Goal: Ask a question

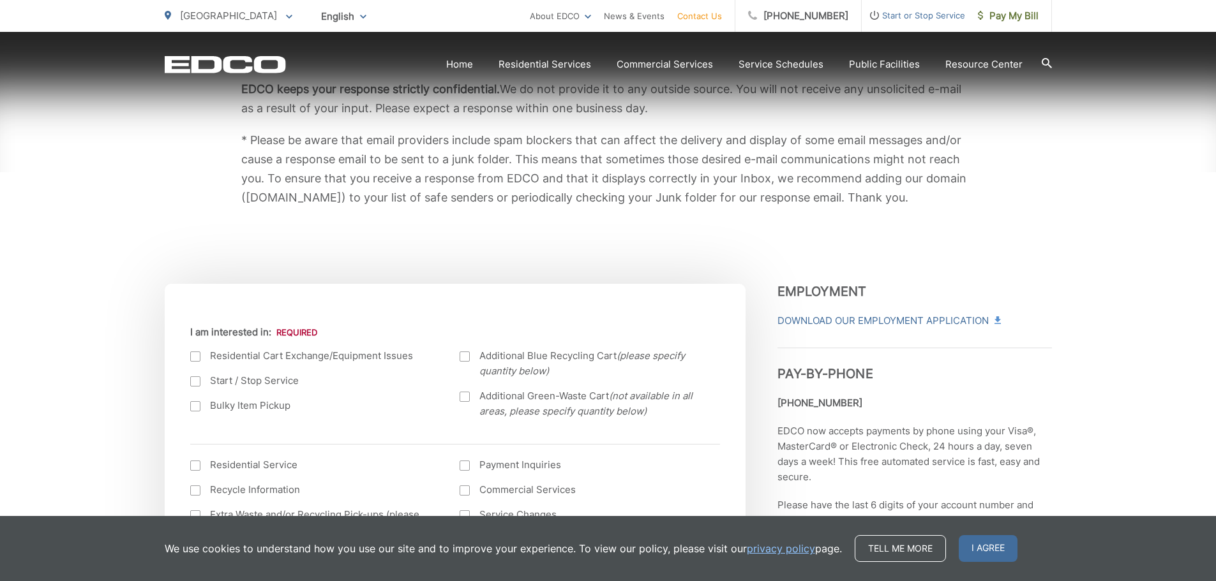
scroll to position [255, 0]
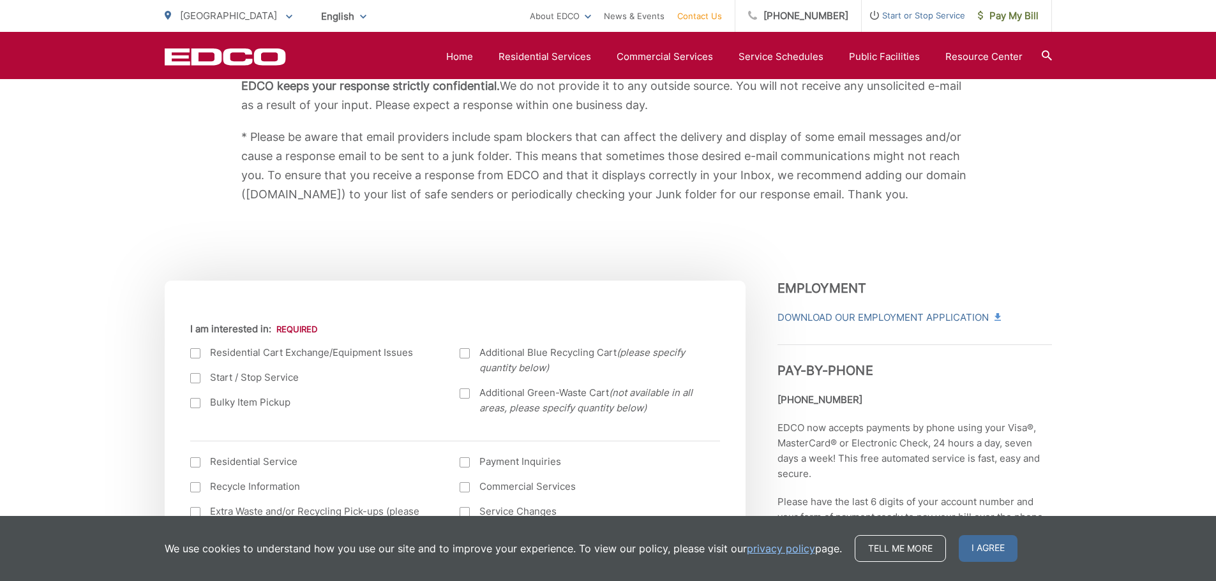
click at [193, 400] on div at bounding box center [195, 403] width 10 height 10
click at [0, 0] on input "Bulky Item Pickup" at bounding box center [0, 0] width 0 height 0
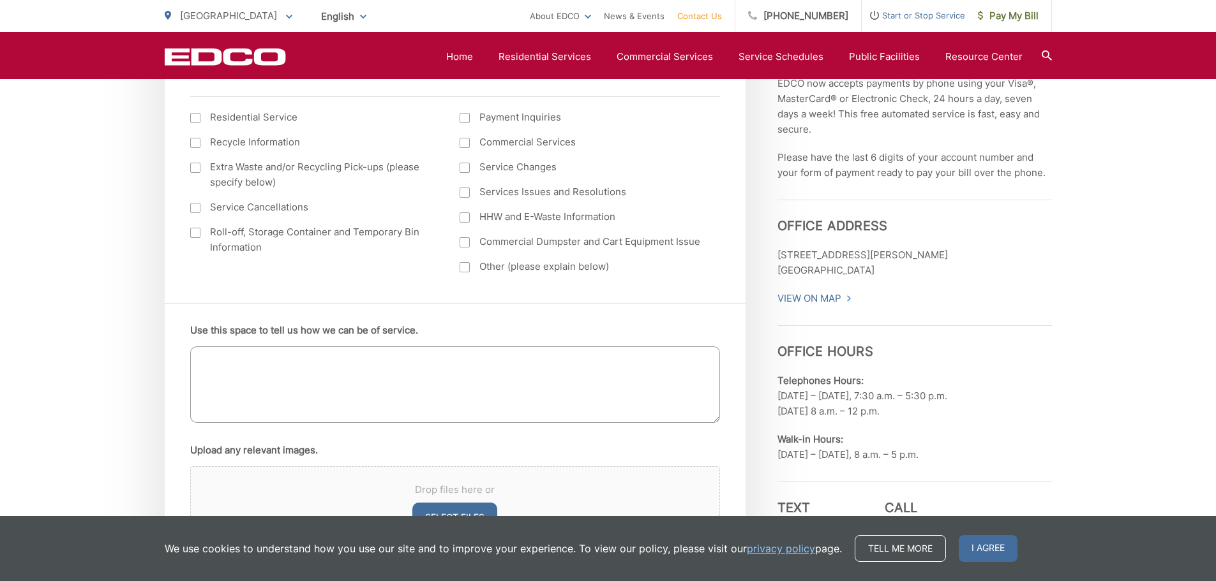
scroll to position [638, 0]
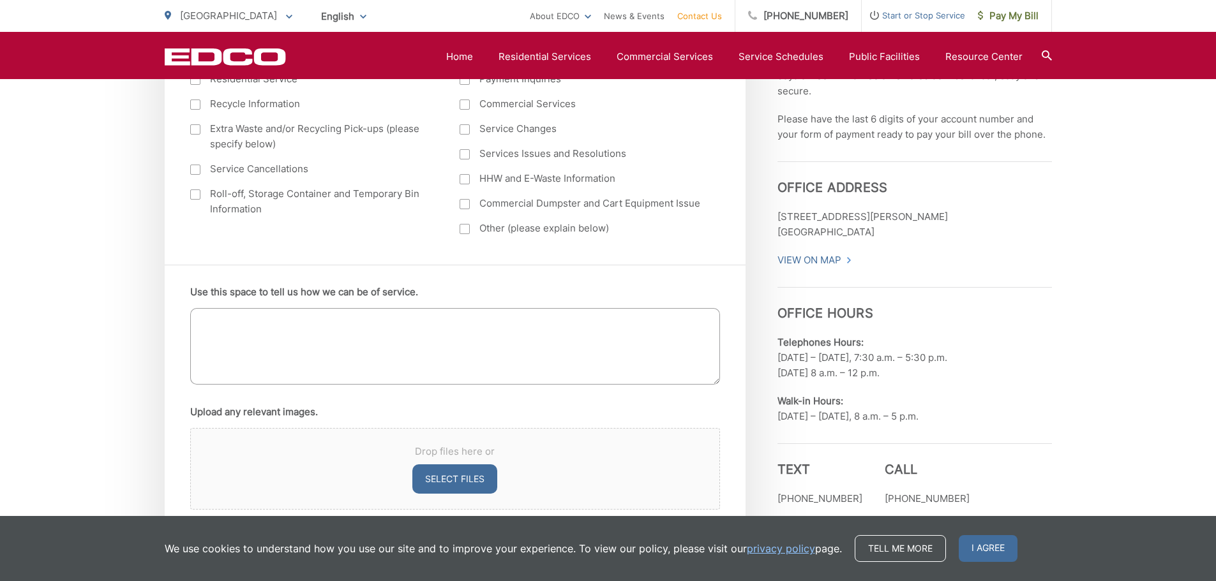
click at [399, 341] on textarea "Use this space to tell us how we can be of service." at bounding box center [455, 346] width 530 height 77
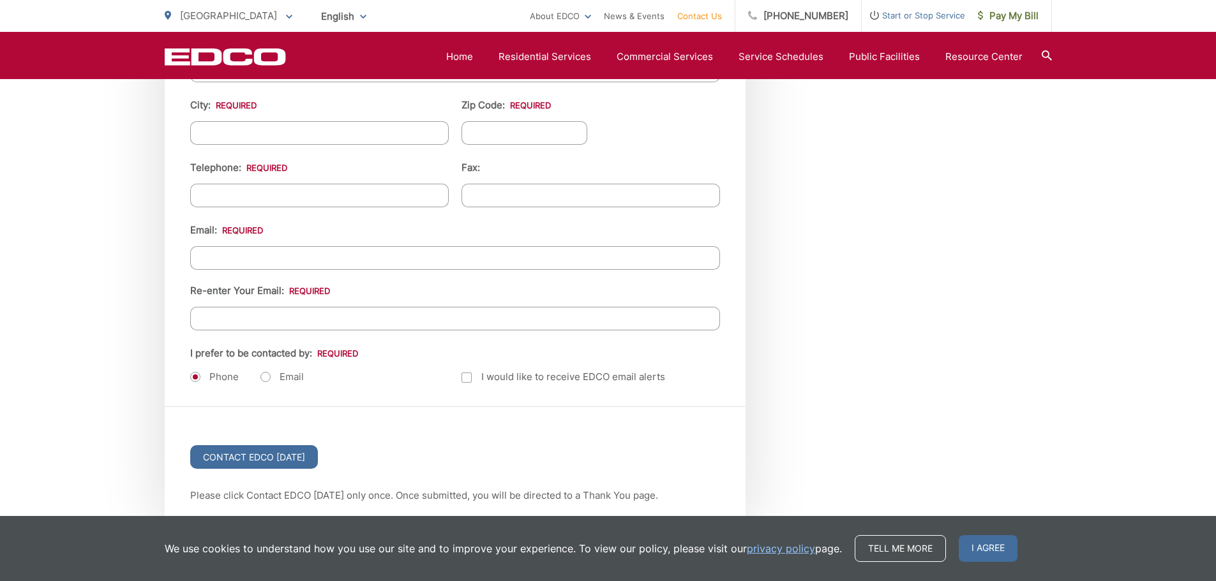
scroll to position [1532, 0]
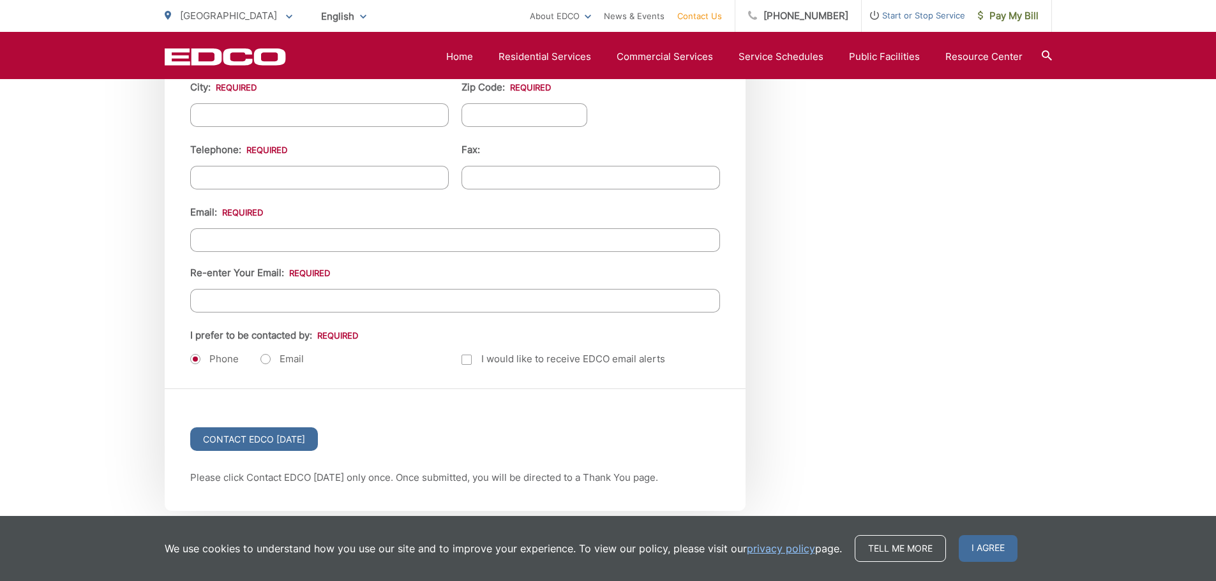
type textarea "how much does it cost to remove bulky items? i have 2 washers, 1 [PERSON_NAME],…"
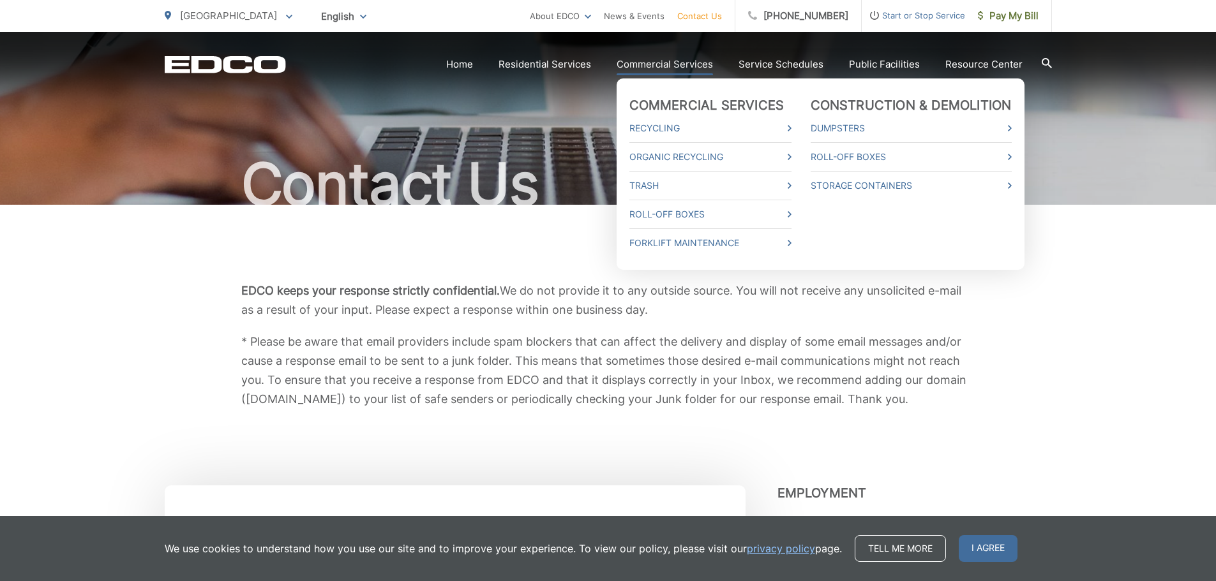
scroll to position [0, 0]
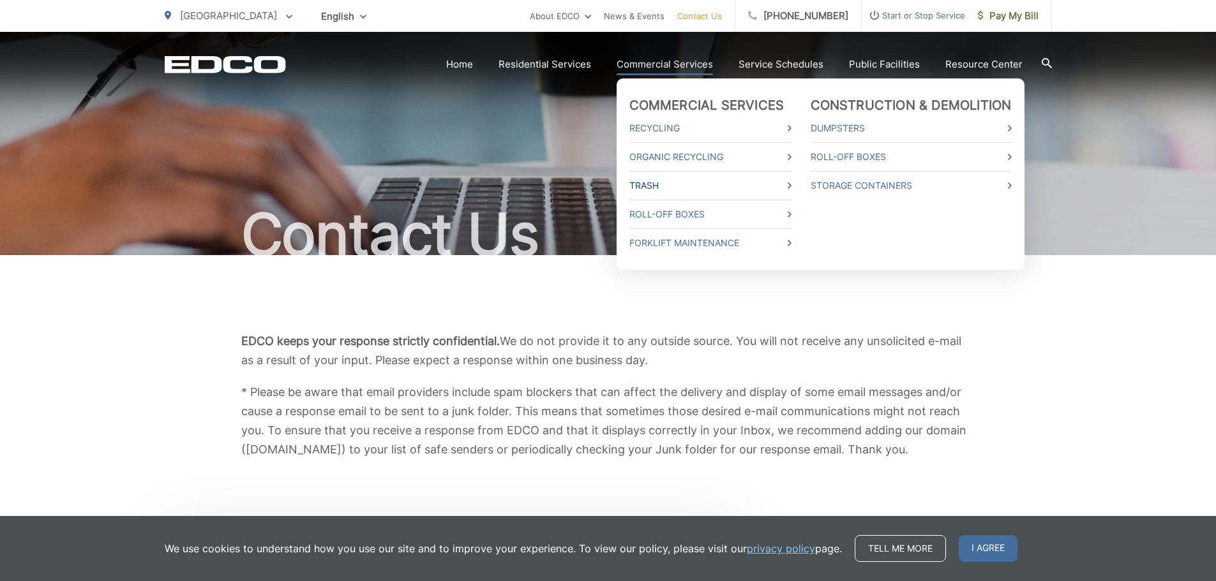
click at [737, 182] on link "Trash" at bounding box center [710, 185] width 162 height 15
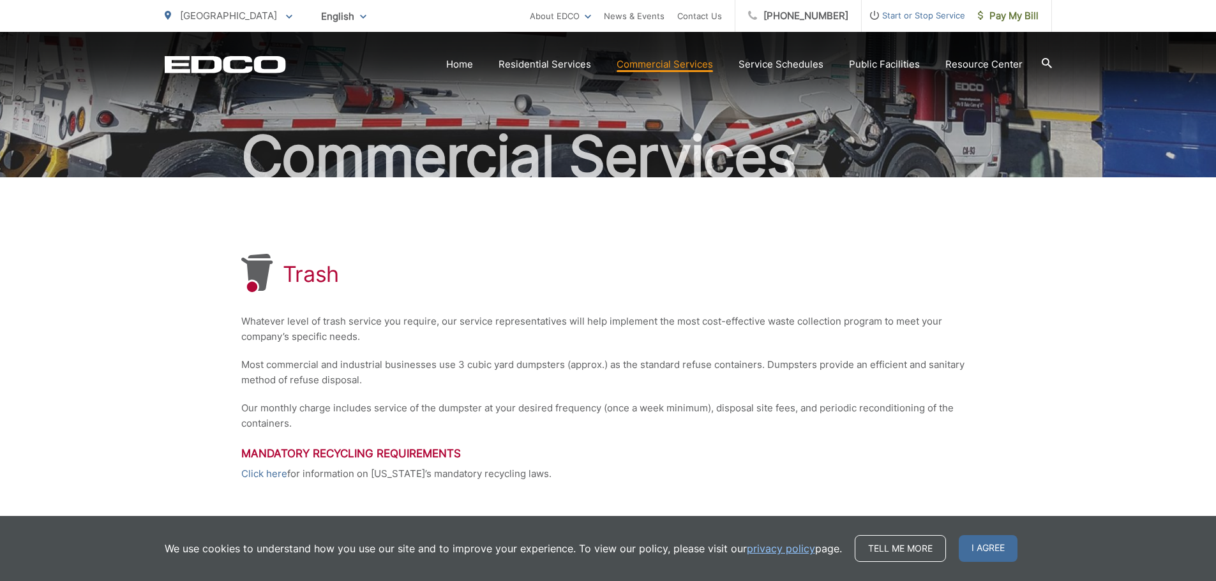
scroll to position [58, 0]
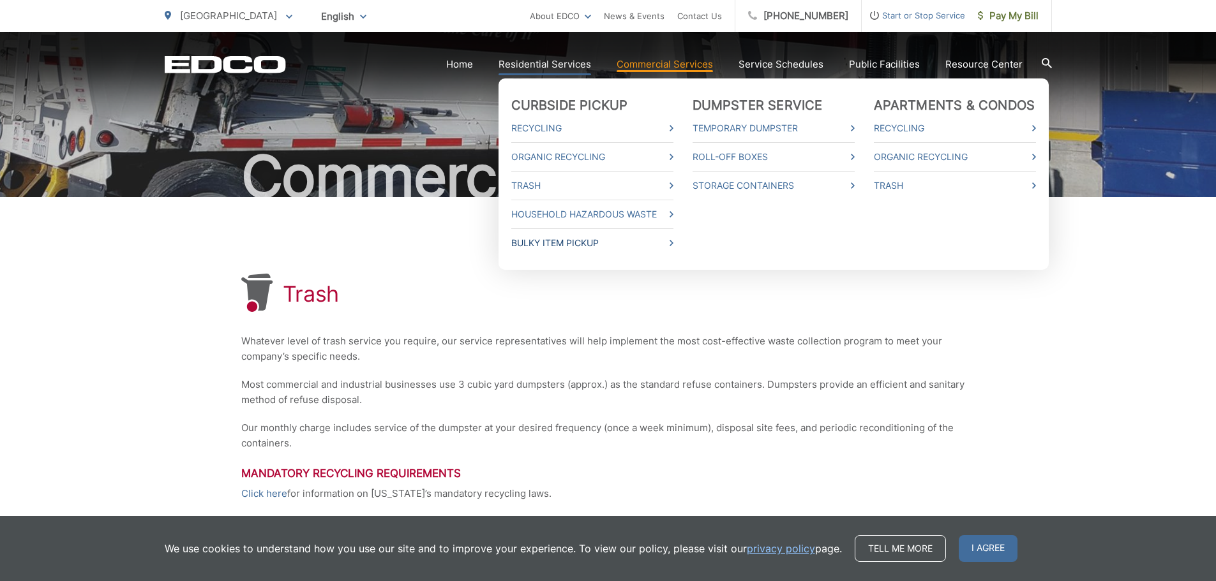
click at [649, 244] on link "Bulky Item Pickup" at bounding box center [592, 242] width 162 height 15
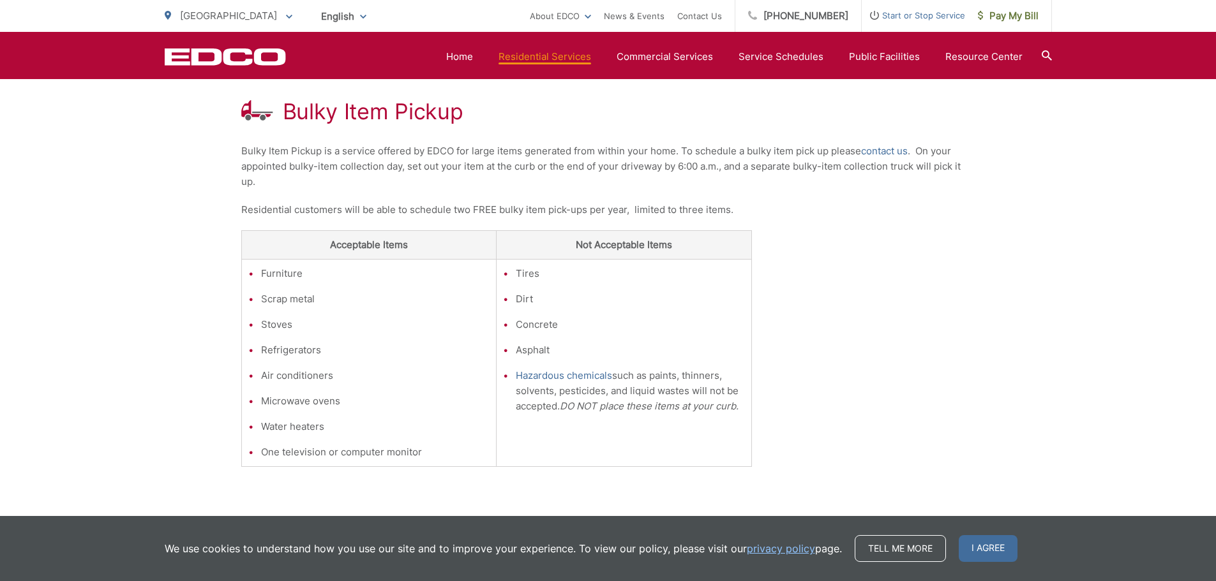
scroll to position [255, 0]
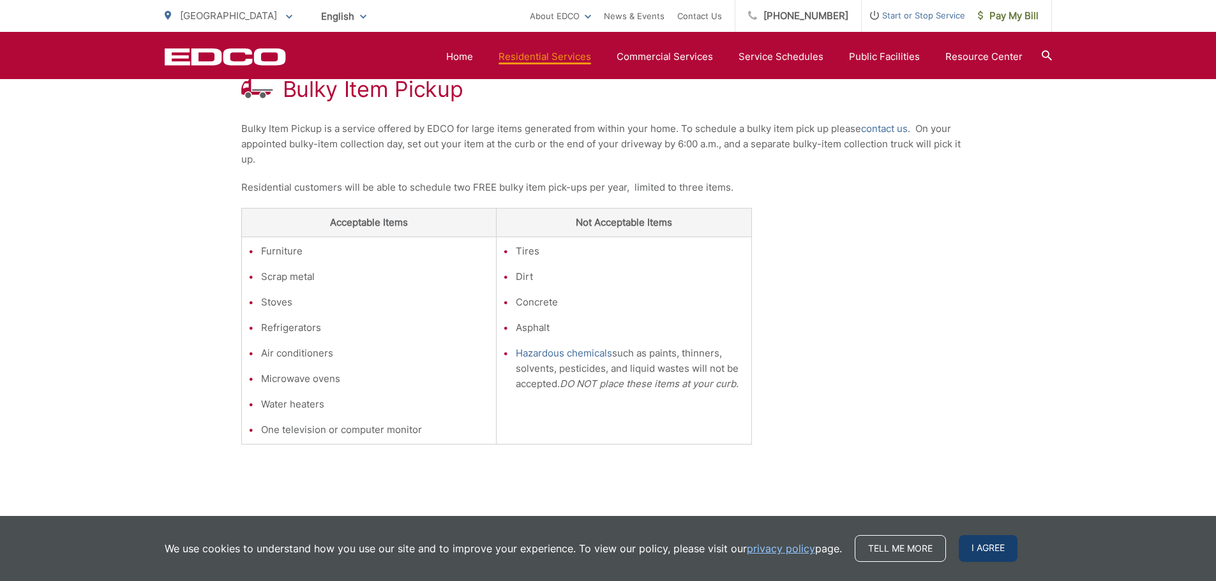
click at [977, 544] on span "I agree" at bounding box center [988, 548] width 59 height 27
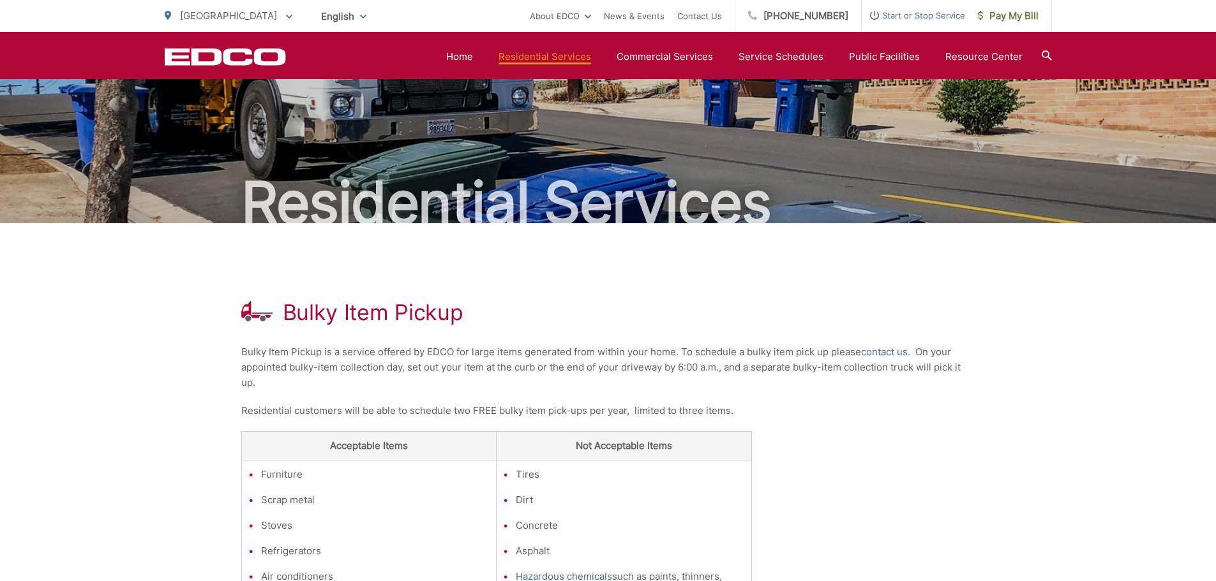
scroll to position [23, 0]
